Goal: Use online tool/utility: Utilize a website feature to perform a specific function

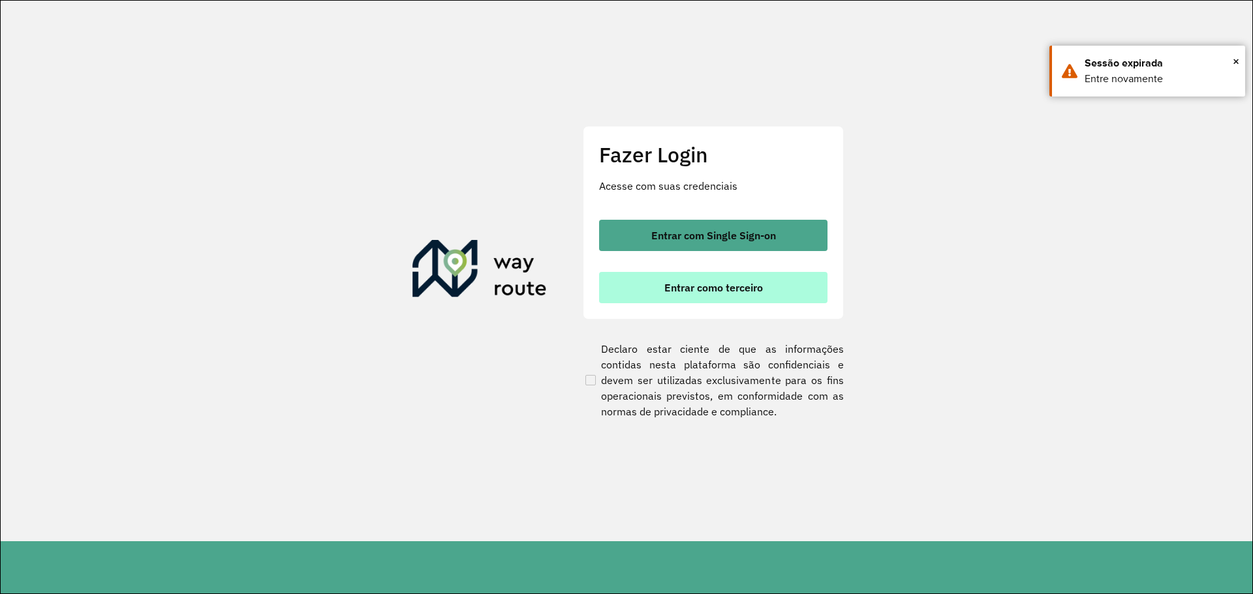
click at [707, 286] on span "Entrar como terceiro" at bounding box center [713, 287] width 99 height 10
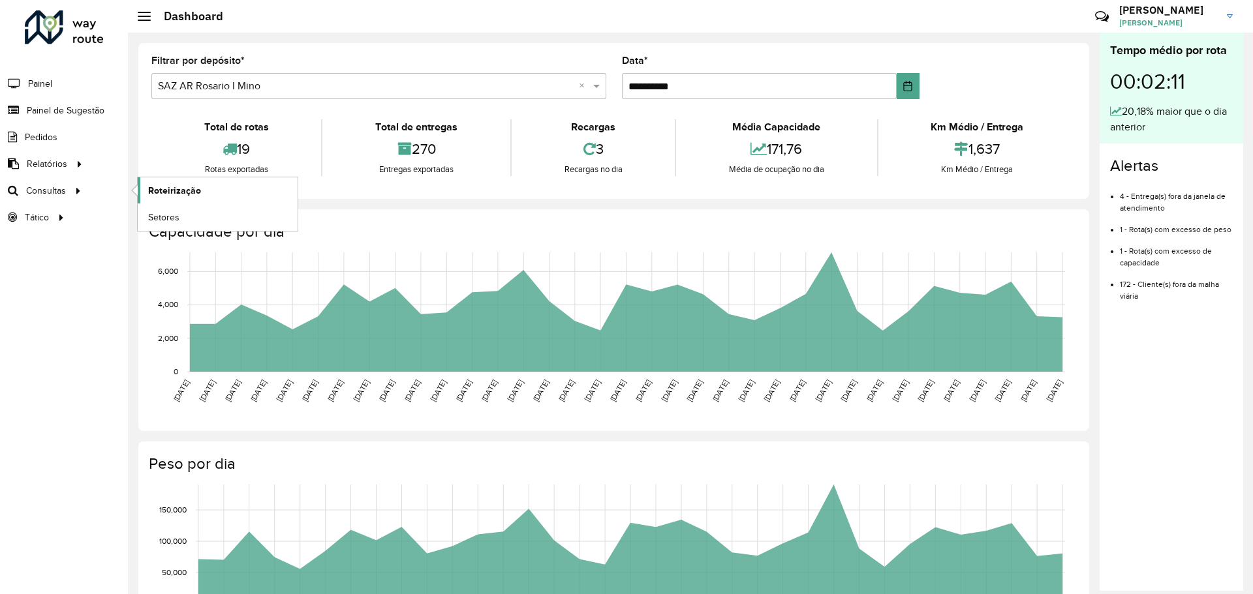
click at [169, 191] on span "Roteirização" at bounding box center [174, 191] width 53 height 14
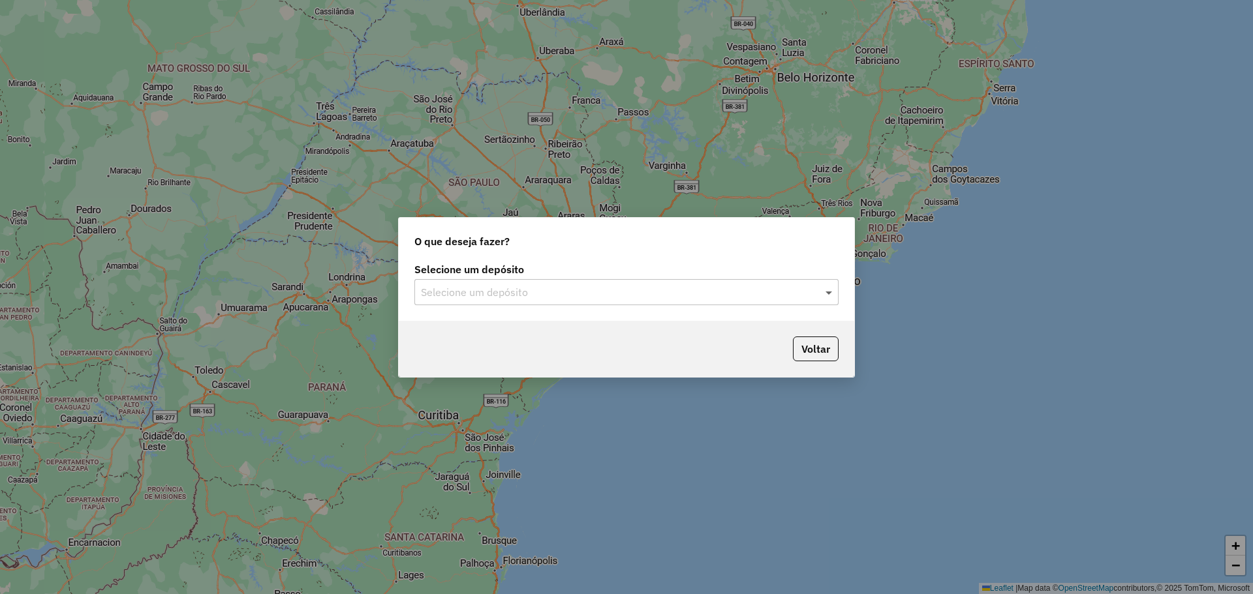
click at [827, 293] on span at bounding box center [830, 292] width 16 height 16
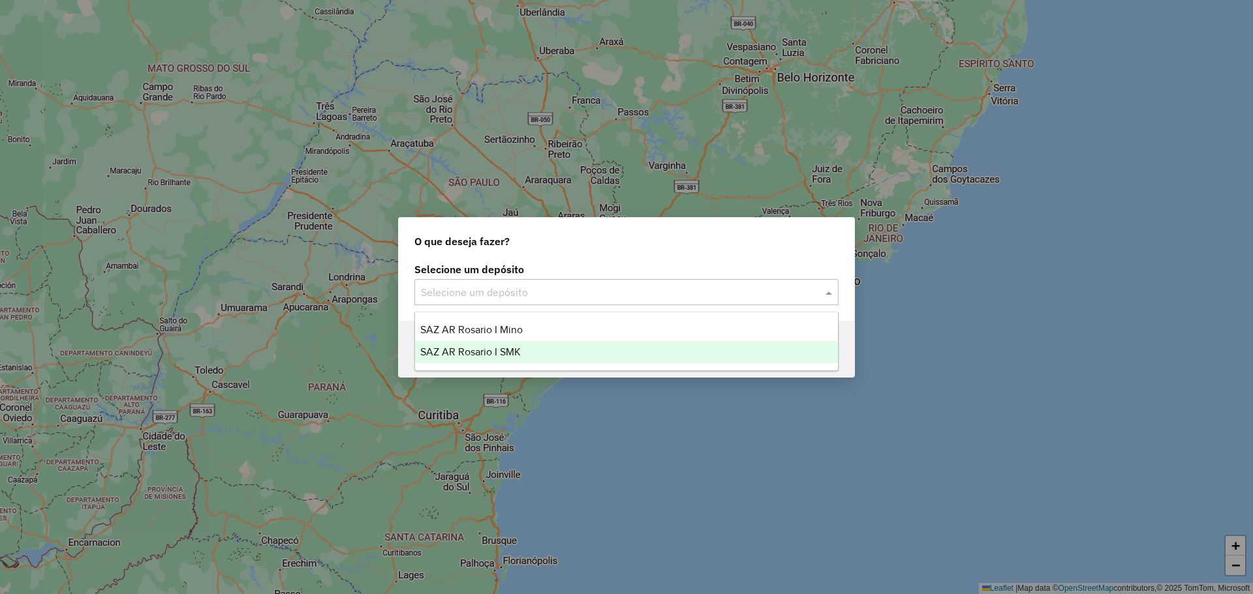
click at [504, 351] on span "SAZ AR Rosario I SMK" at bounding box center [470, 351] width 100 height 11
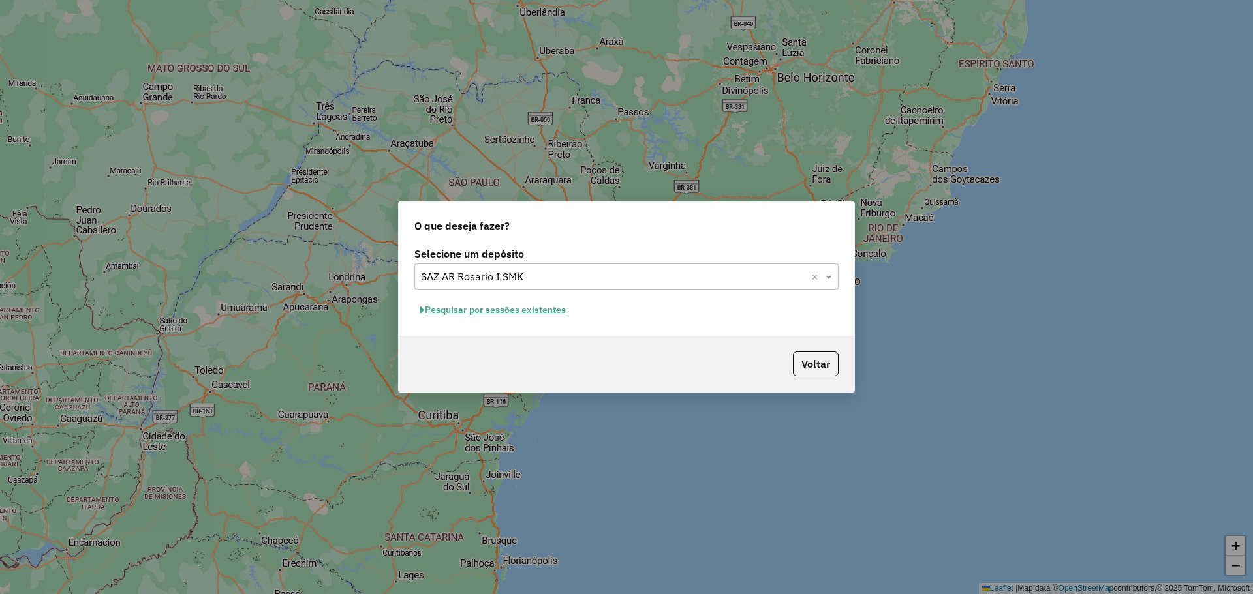
click at [534, 311] on button "Pesquisar por sessões existentes" at bounding box center [492, 310] width 157 height 20
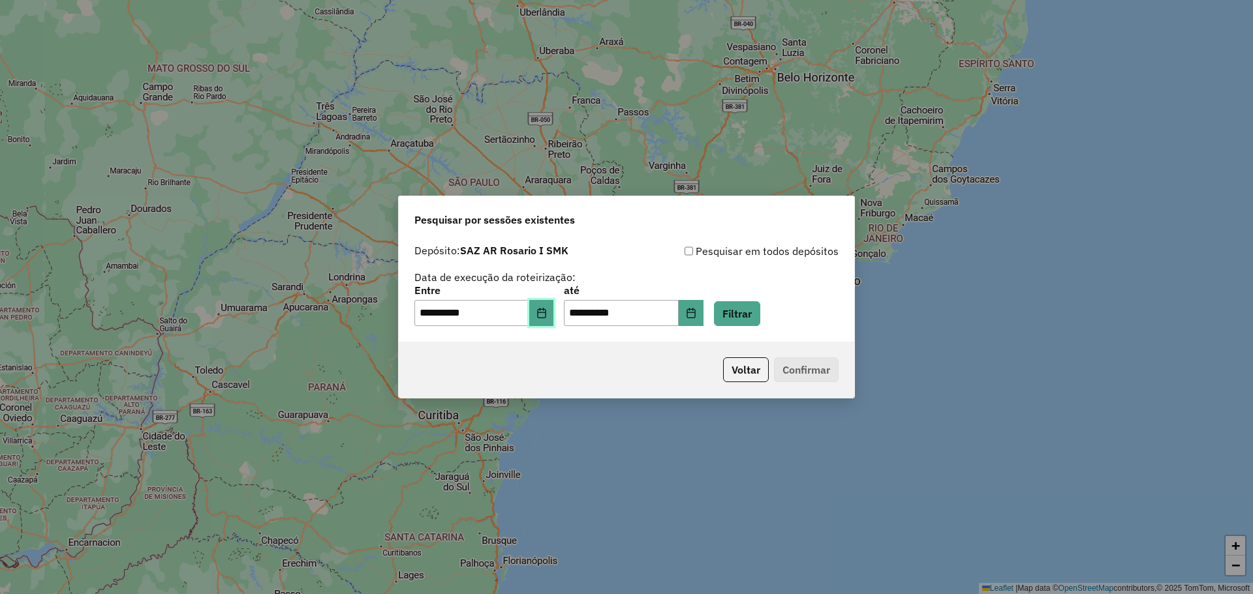
click at [547, 316] on icon "Choose Date" at bounding box center [541, 313] width 10 height 10
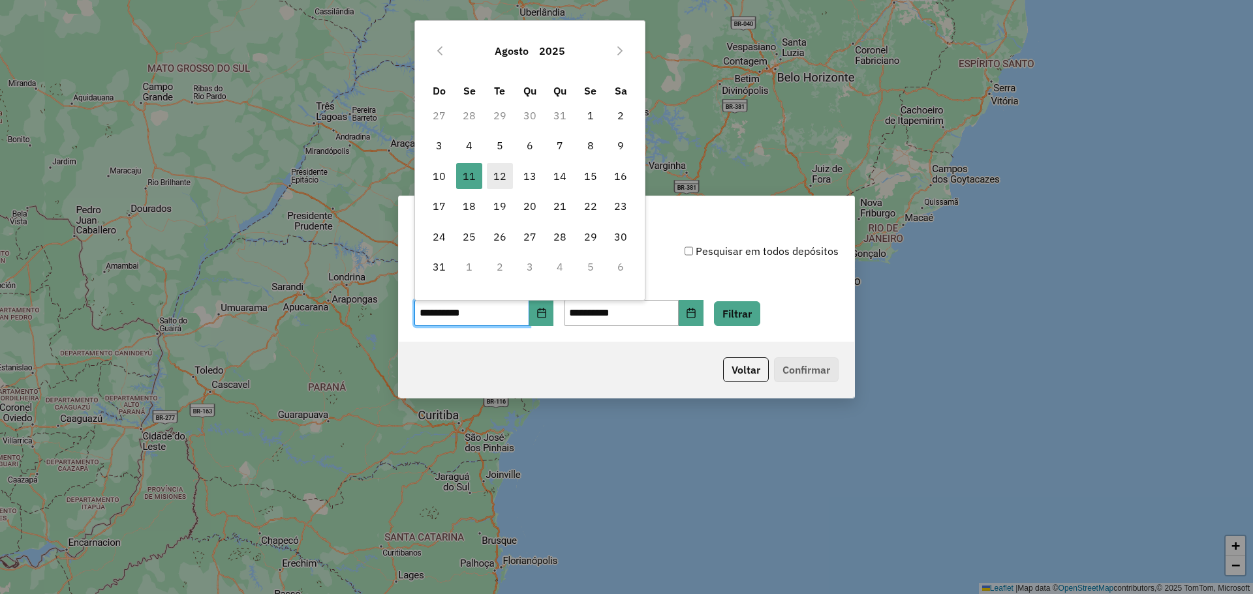
click at [496, 177] on span "12" at bounding box center [500, 176] width 26 height 26
type input "**********"
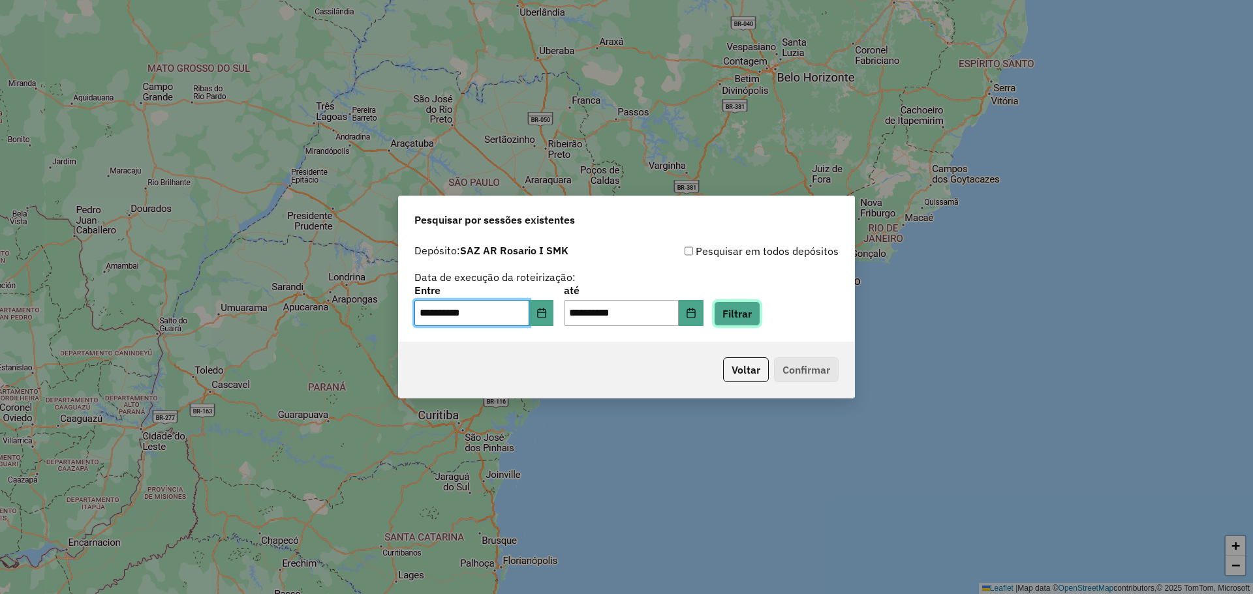
click at [760, 315] on button "Filtrar" at bounding box center [737, 313] width 46 height 25
